Goal: Task Accomplishment & Management: Manage account settings

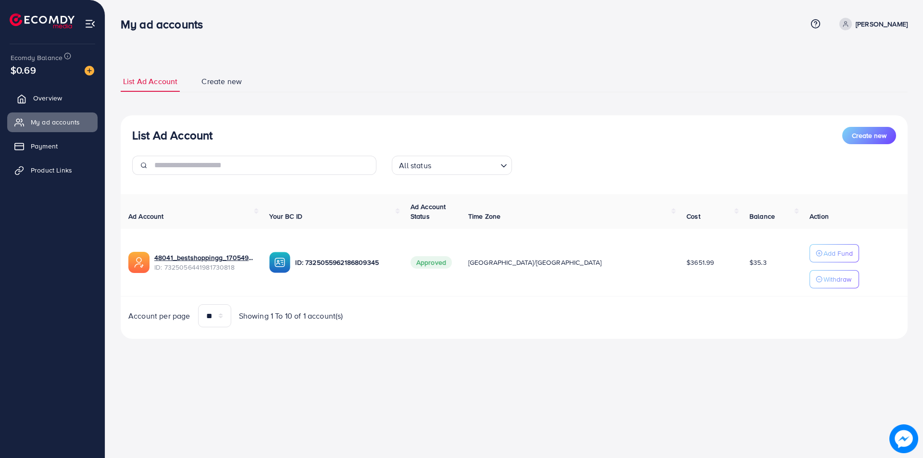
click at [44, 99] on span "Overview" at bounding box center [47, 98] width 29 height 10
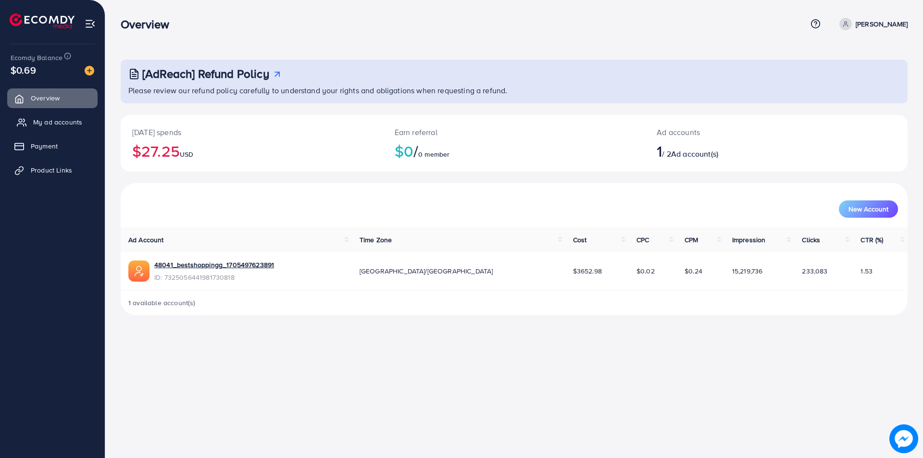
click at [42, 123] on span "My ad accounts" at bounding box center [57, 122] width 49 height 10
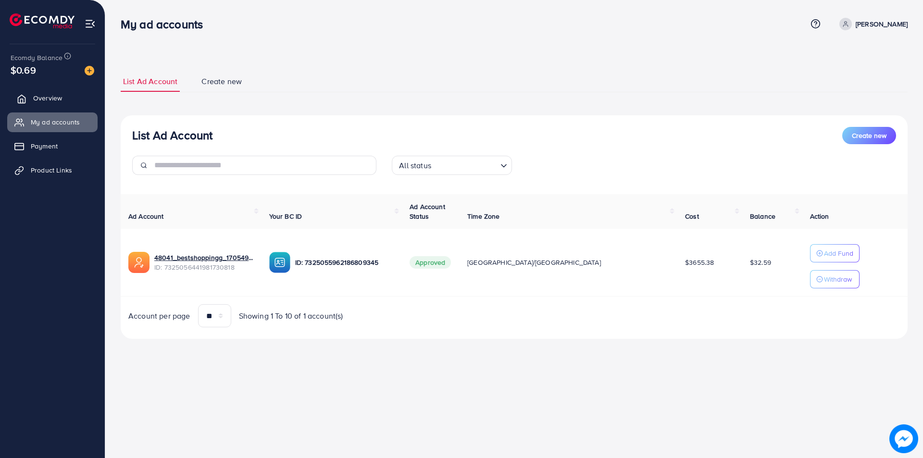
click at [39, 99] on span "Overview" at bounding box center [47, 98] width 29 height 10
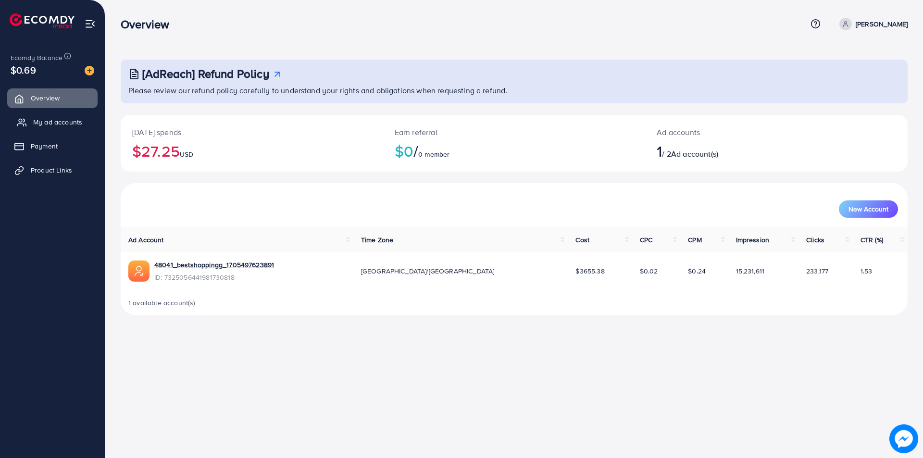
click at [36, 123] on span "My ad accounts" at bounding box center [57, 122] width 49 height 10
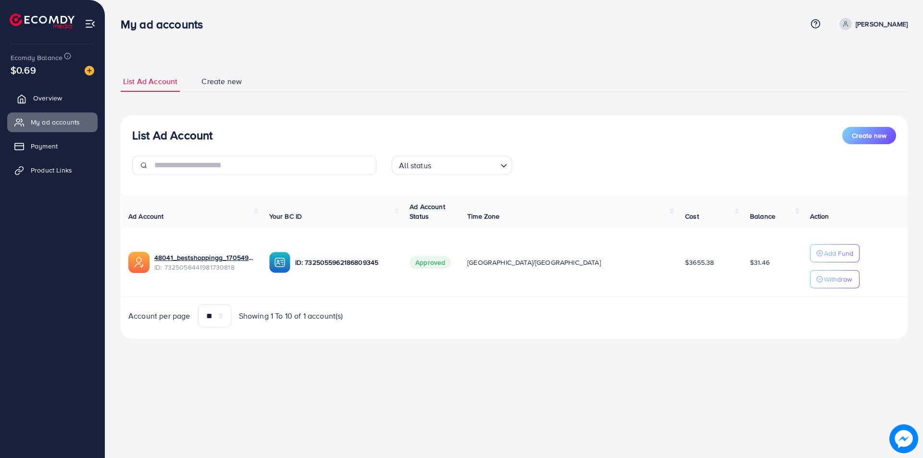
click at [46, 95] on span "Overview" at bounding box center [47, 98] width 29 height 10
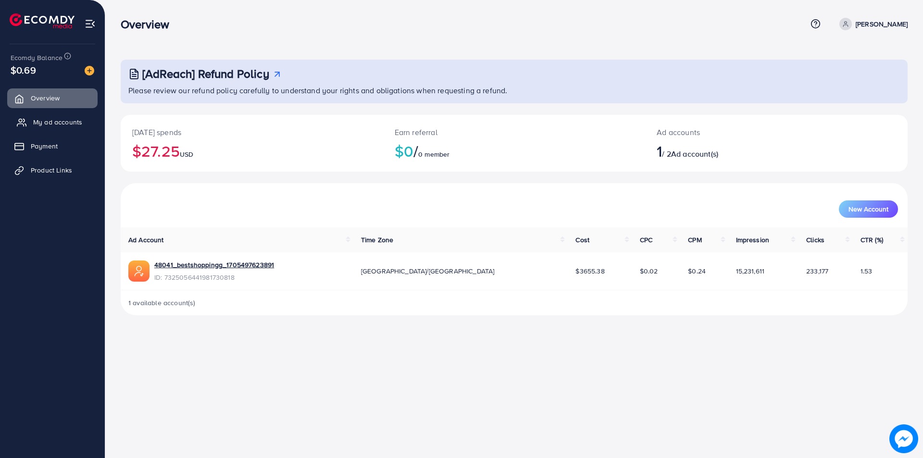
click at [44, 124] on span "My ad accounts" at bounding box center [57, 122] width 49 height 10
